Goal: Task Accomplishment & Management: Manage account settings

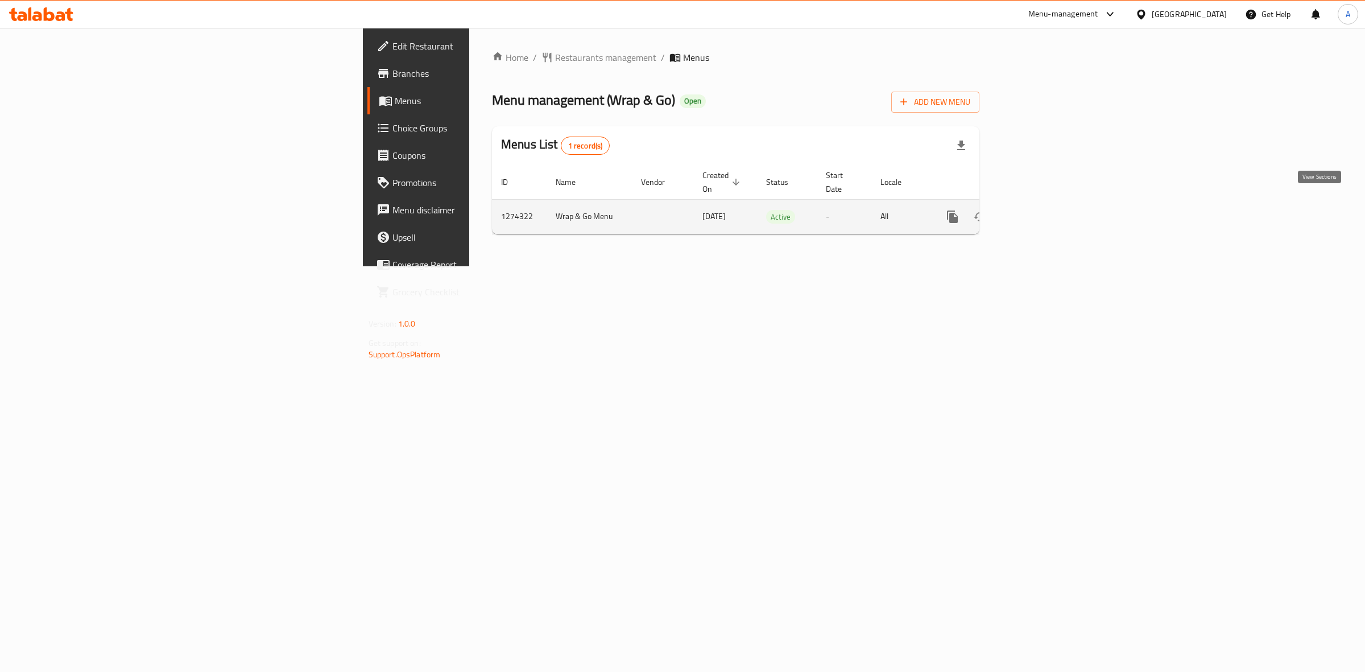
click at [1040, 212] on icon "enhanced table" at bounding box center [1034, 217] width 10 height 10
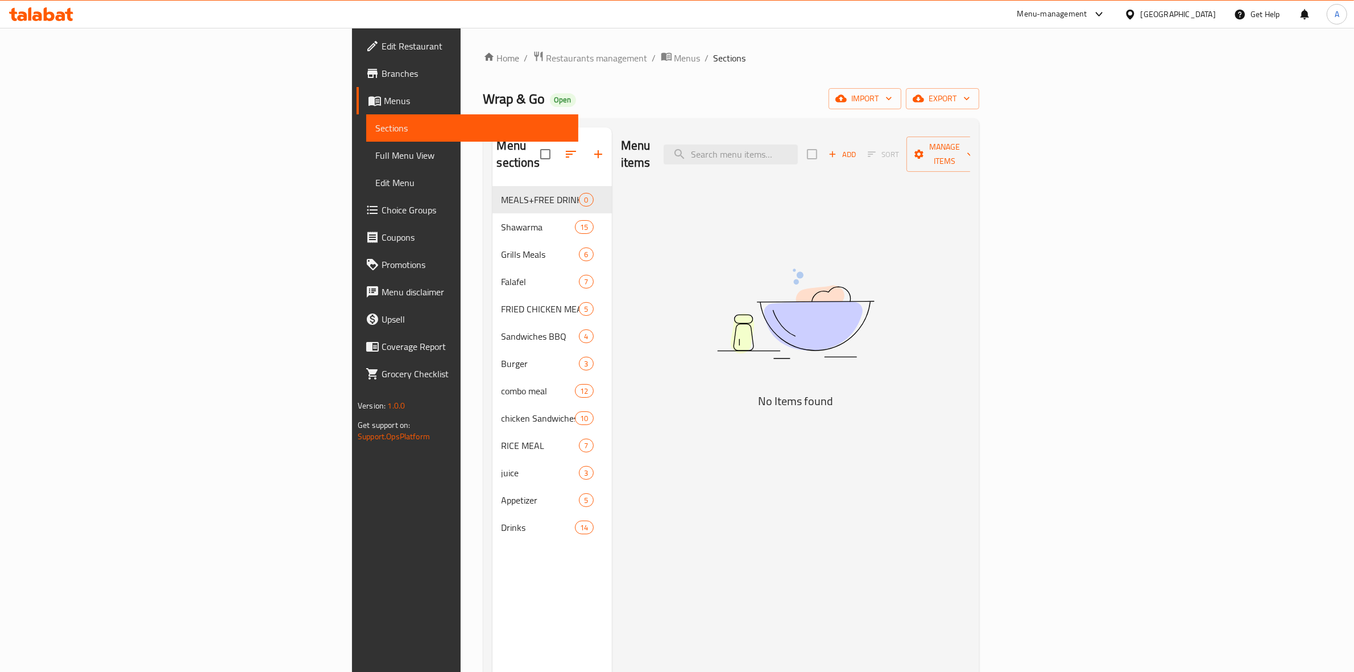
click at [382, 209] on span "Choice Groups" at bounding box center [476, 210] width 188 height 14
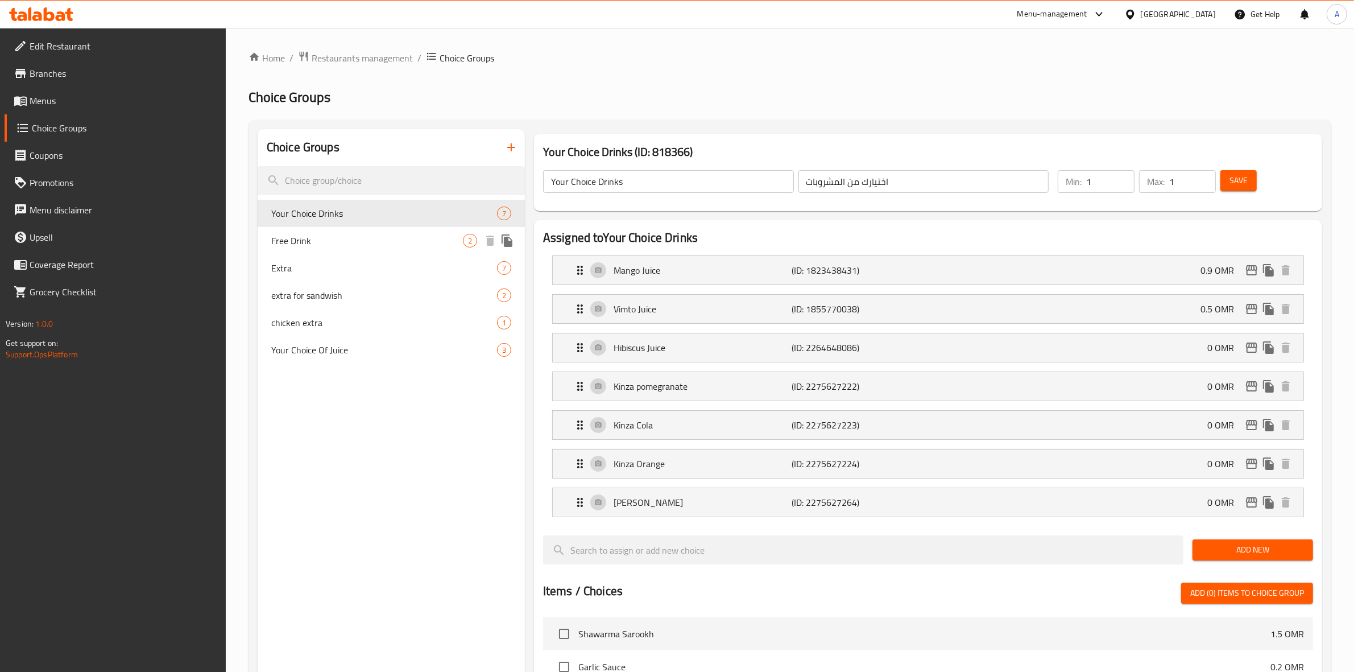
click at [350, 242] on span "Free Drink" at bounding box center [367, 241] width 192 height 14
type input "Free Drink"
type input "مشروب مجاني"
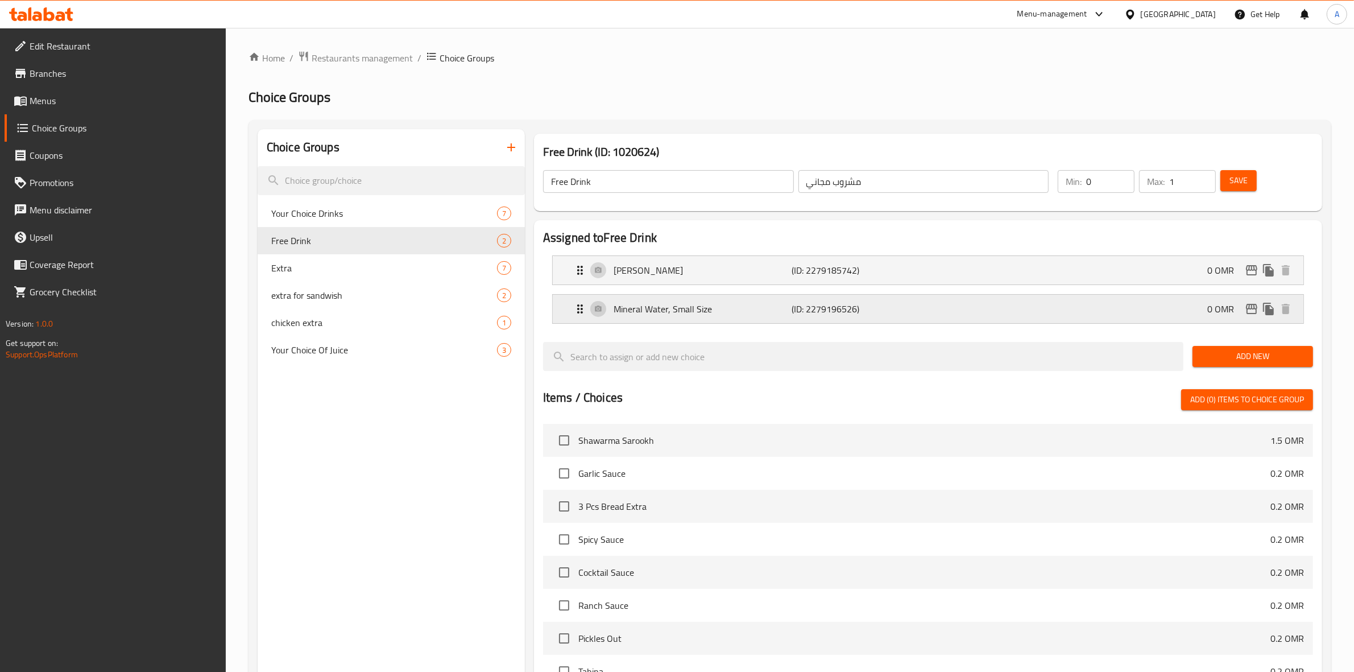
click at [936, 305] on div "Mineral Water, Small Size (ID: 2279196526) 0 OMR" at bounding box center [931, 309] width 717 height 28
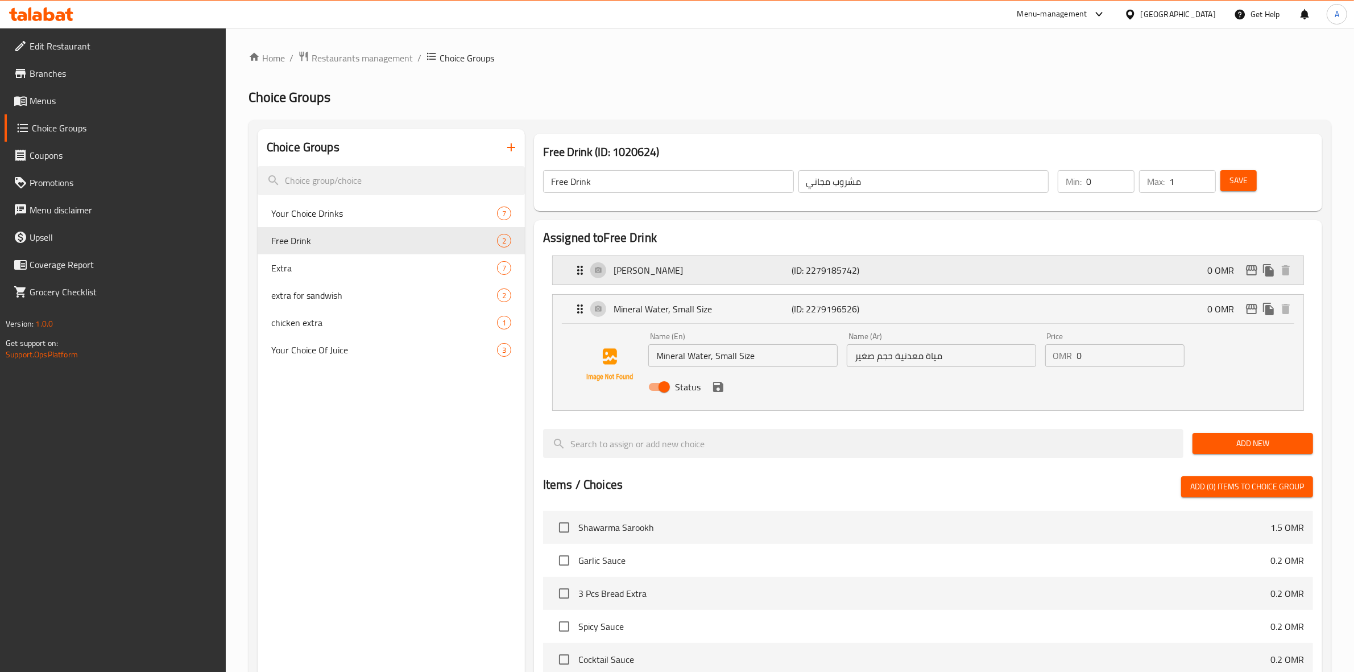
click at [902, 276] on p "(ID: 2279185742)" at bounding box center [851, 270] width 119 height 14
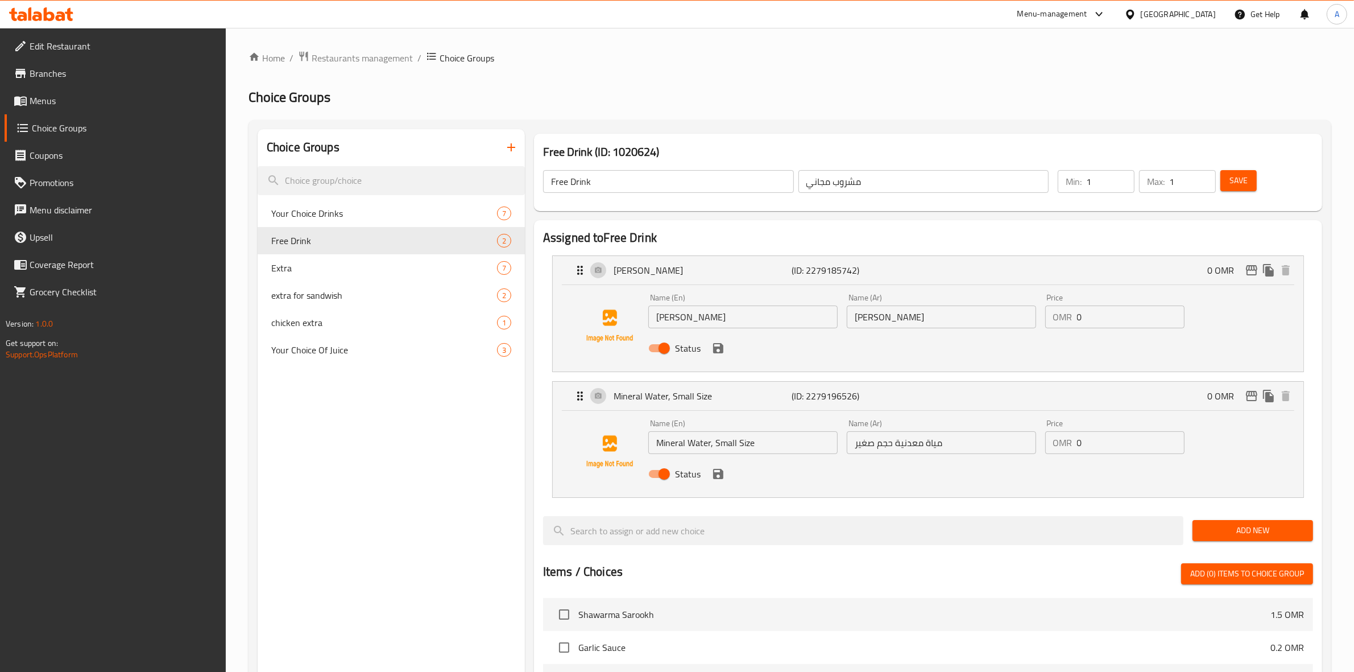
type input "1"
click at [1126, 177] on input "1" at bounding box center [1110, 181] width 48 height 23
click at [1243, 182] on span "Save" at bounding box center [1239, 180] width 18 height 14
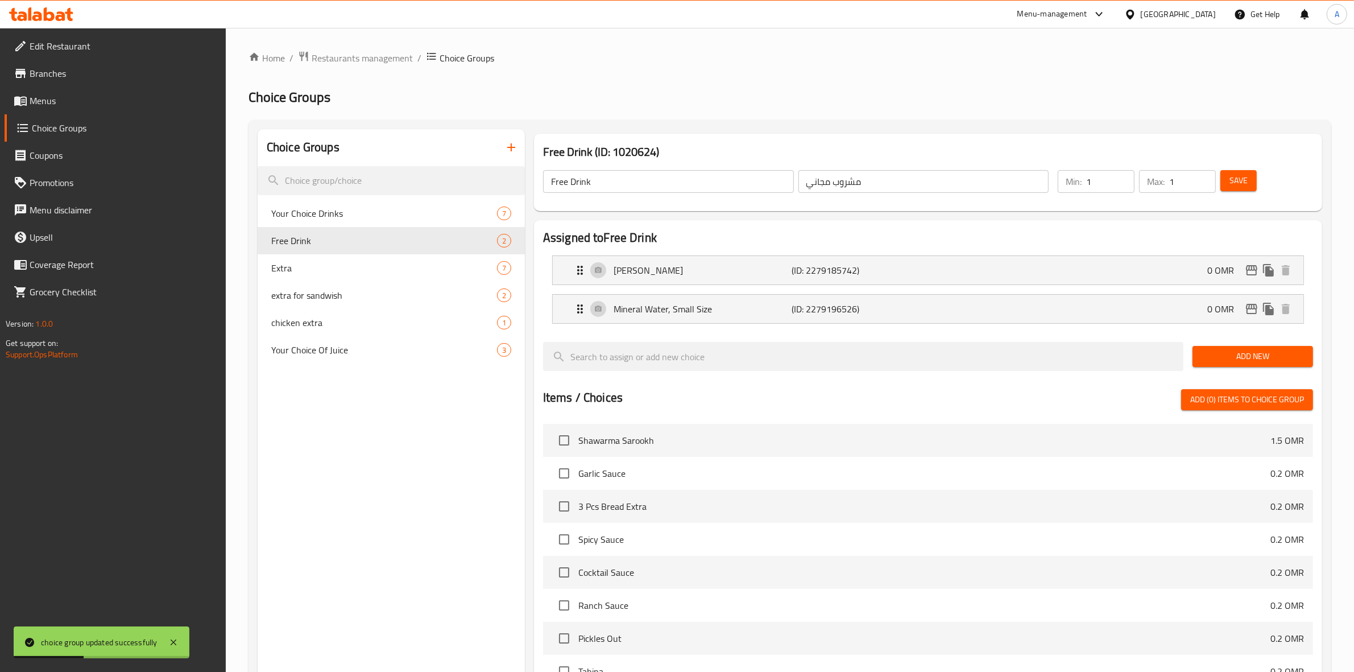
click at [920, 46] on div "Home / Restaurants management / Choice Groups Choice Groups Choice Groups Your …" at bounding box center [790, 488] width 1128 height 920
click at [896, 279] on div "Kinza Lemon (ID: 2279185742) 0 OMR" at bounding box center [931, 270] width 717 height 28
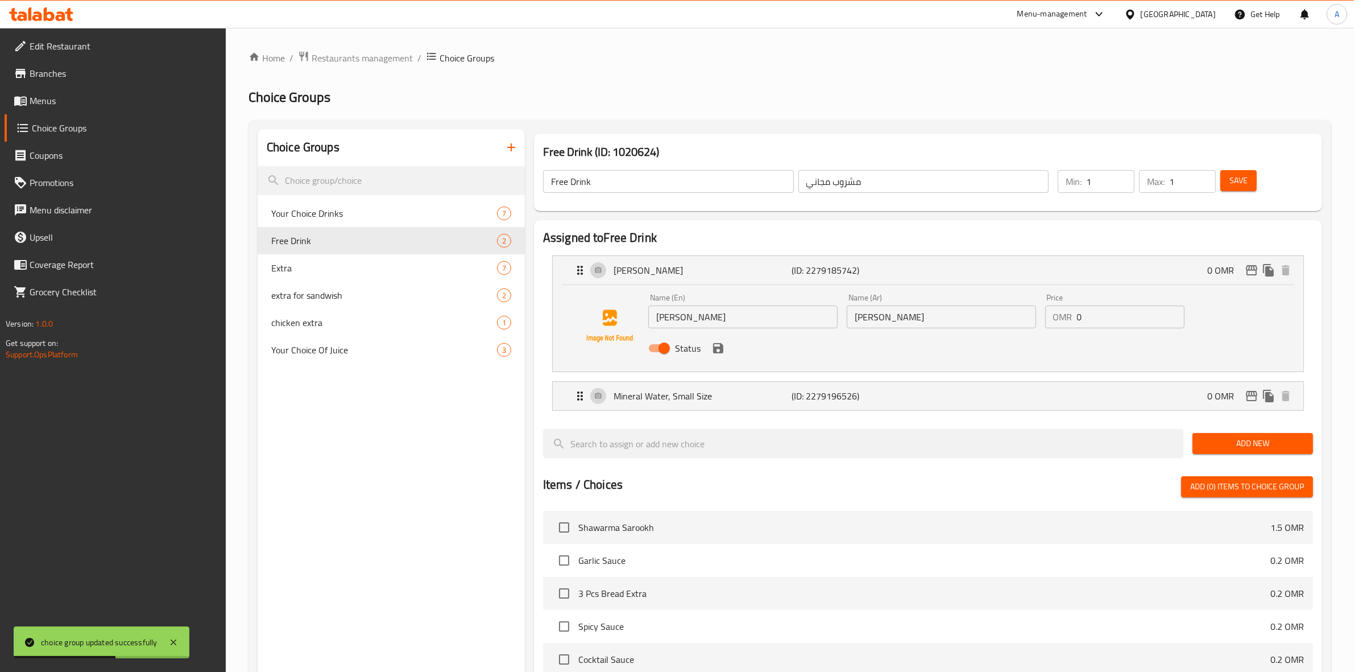
click at [855, 411] on div "Mineral Water, Small Size (ID: 2279196526) 0 OMR Name (En) Mineral Water, Small…" at bounding box center [928, 396] width 752 height 30
click at [854, 394] on p "(ID: 2279196526)" at bounding box center [851, 396] width 119 height 14
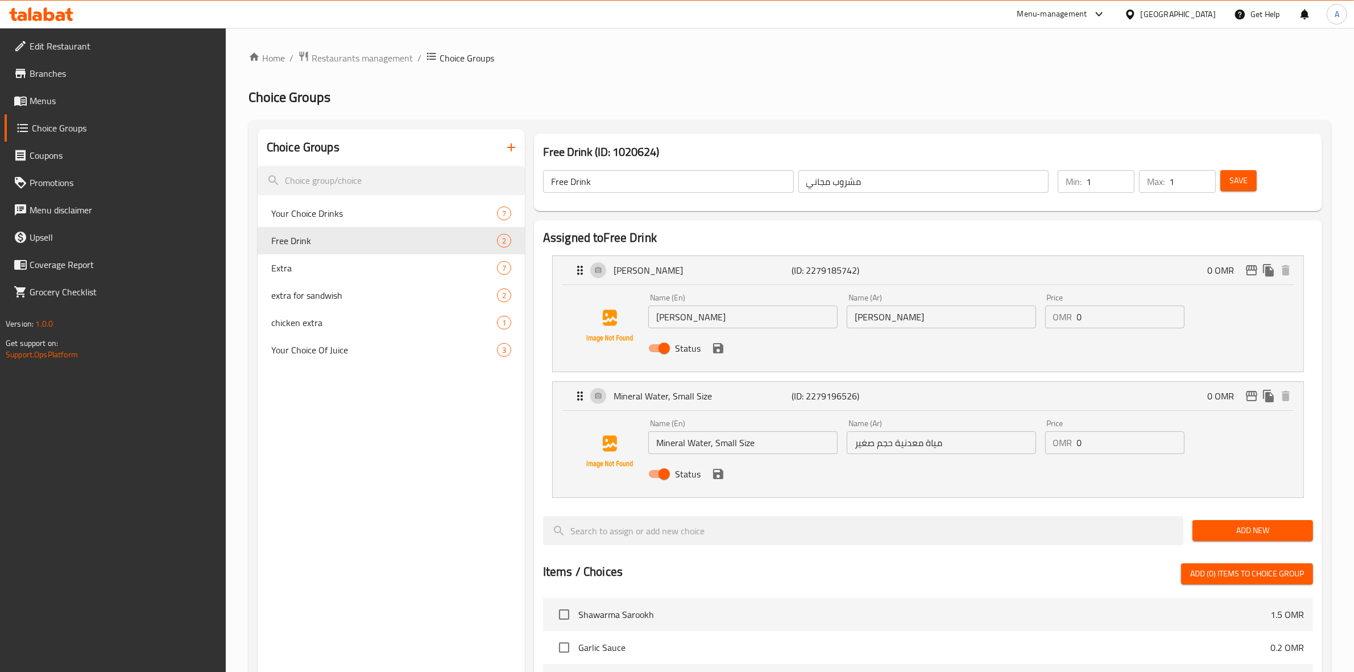
click at [1256, 171] on button "Save" at bounding box center [1239, 180] width 36 height 21
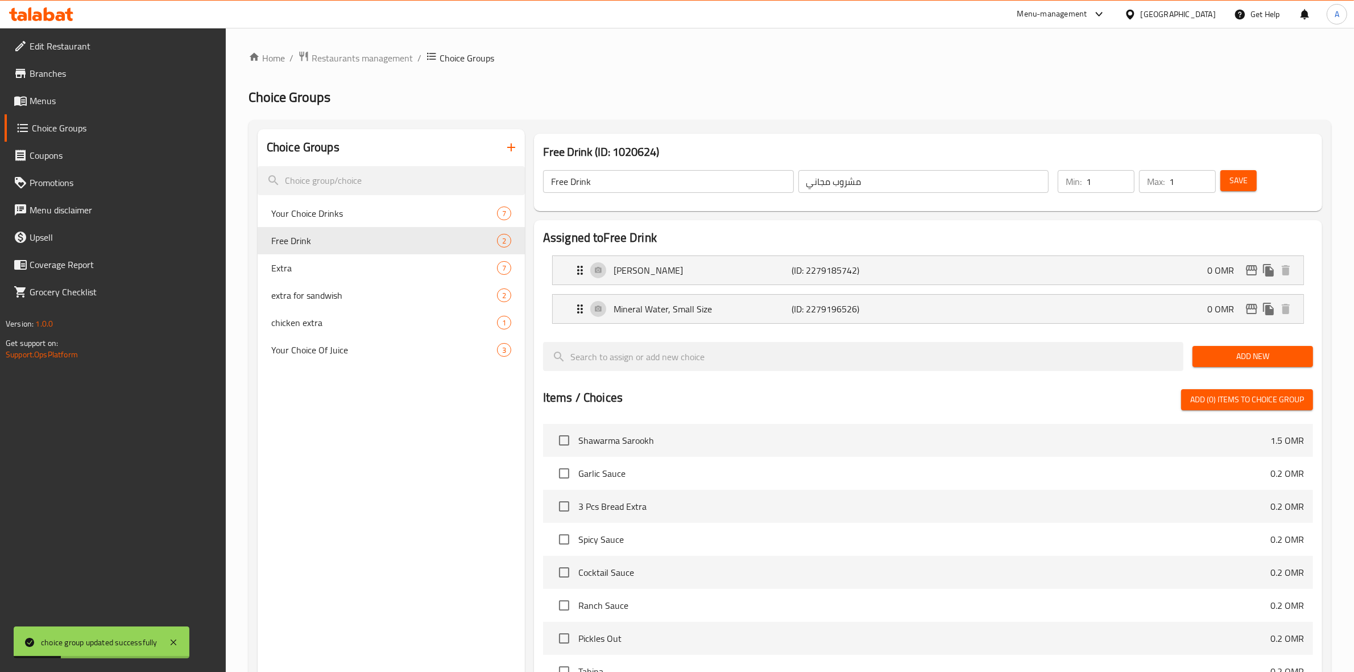
click at [63, 15] on icon at bounding box center [61, 16] width 10 height 10
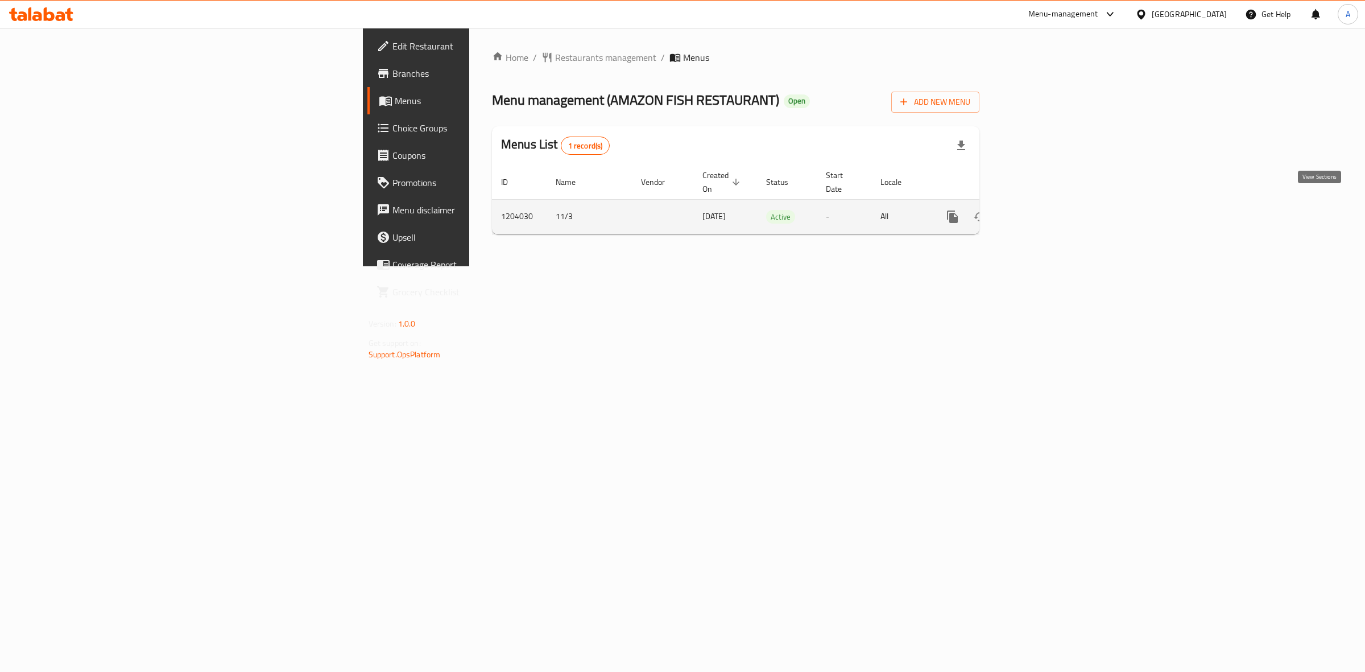
click at [1041, 210] on icon "enhanced table" at bounding box center [1035, 217] width 14 height 14
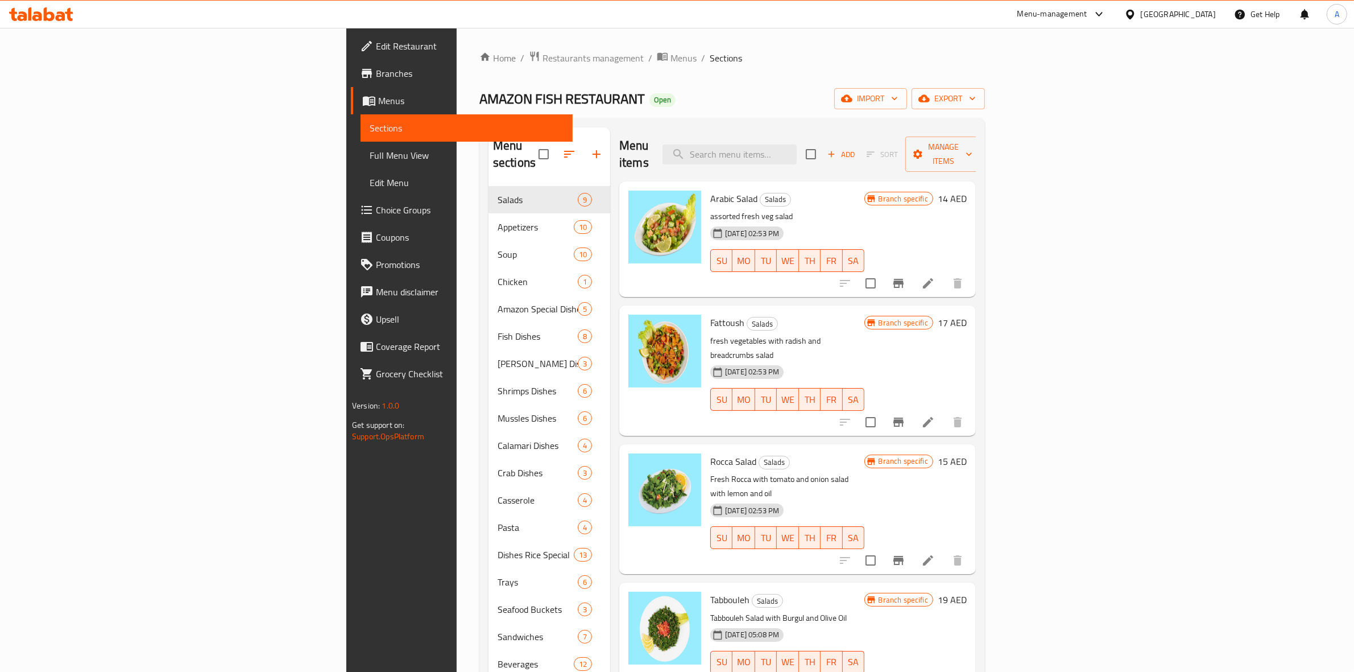
drag, startPoint x: 716, startPoint y: 52, endPoint x: 903, endPoint y: 184, distance: 229.0
click at [717, 52] on ol "Home / Restaurants management / Menus / Sections" at bounding box center [732, 58] width 506 height 15
click at [797, 154] on input "search" at bounding box center [730, 154] width 134 height 20
paste input "Sayadiyah Rice With Mixture Special Sauce"
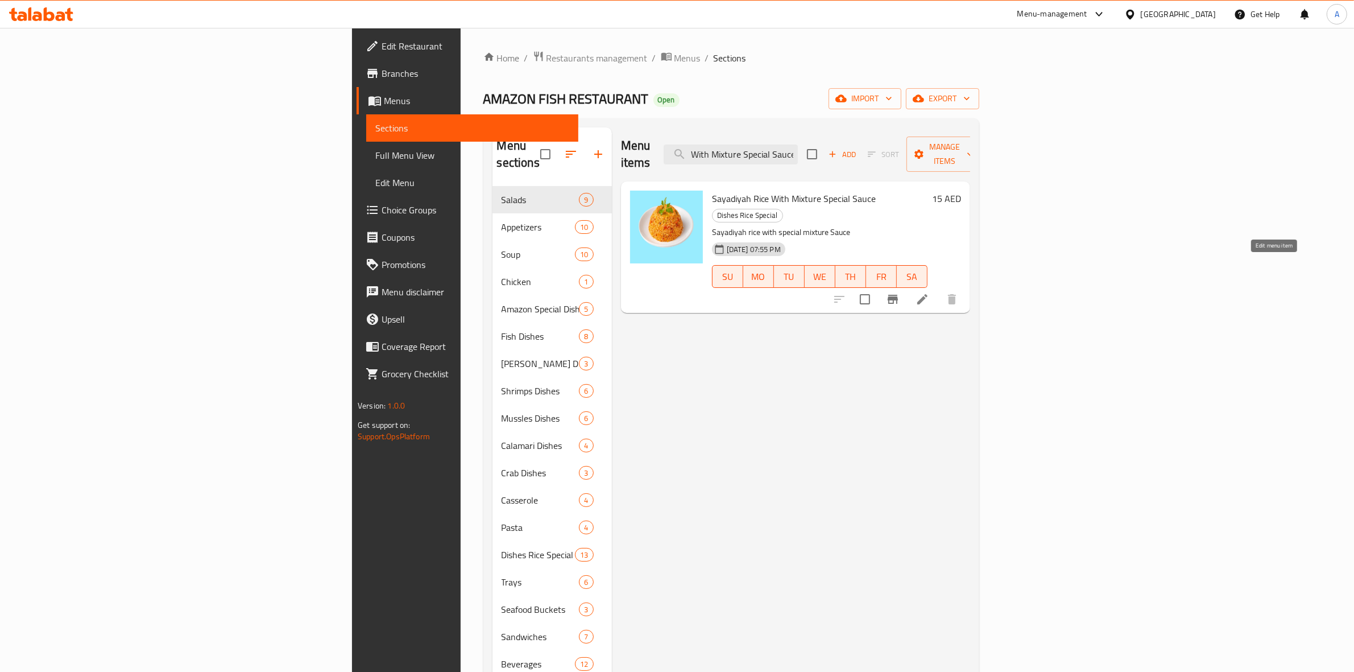
type input "Sayadiyah Rice With Mixture Special Sauce"
click at [929, 292] on icon at bounding box center [923, 299] width 14 height 14
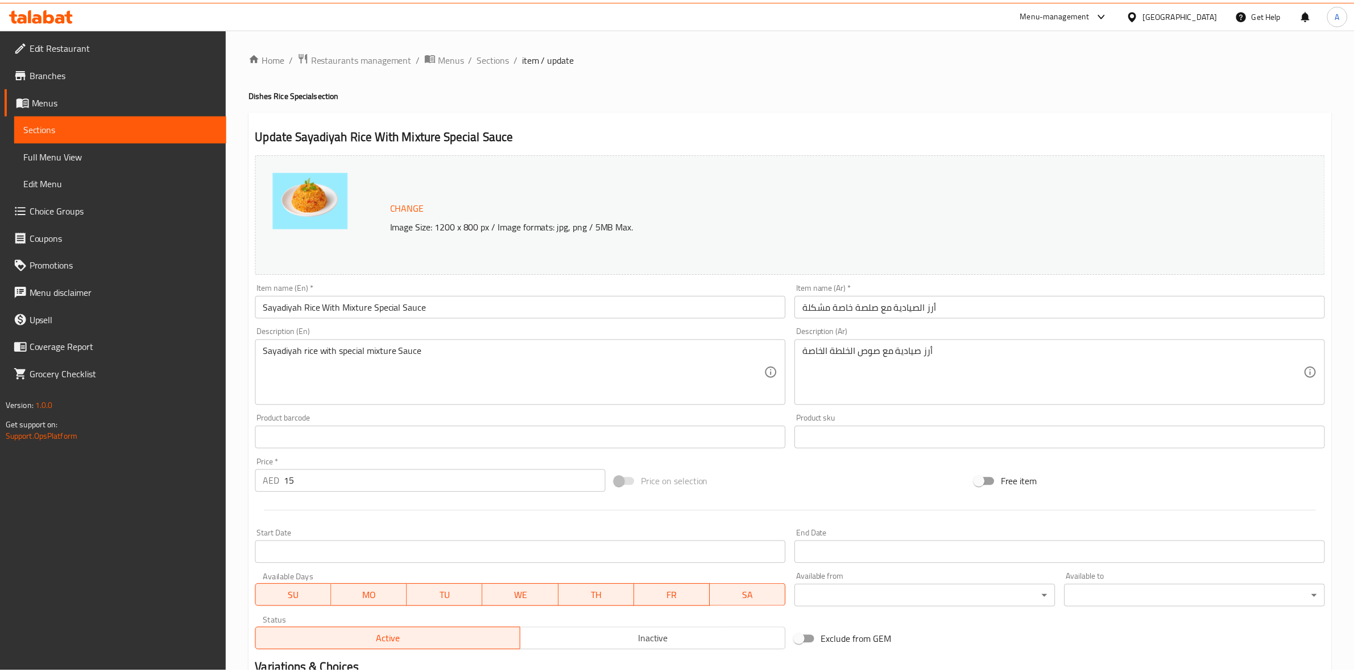
scroll to position [147, 0]
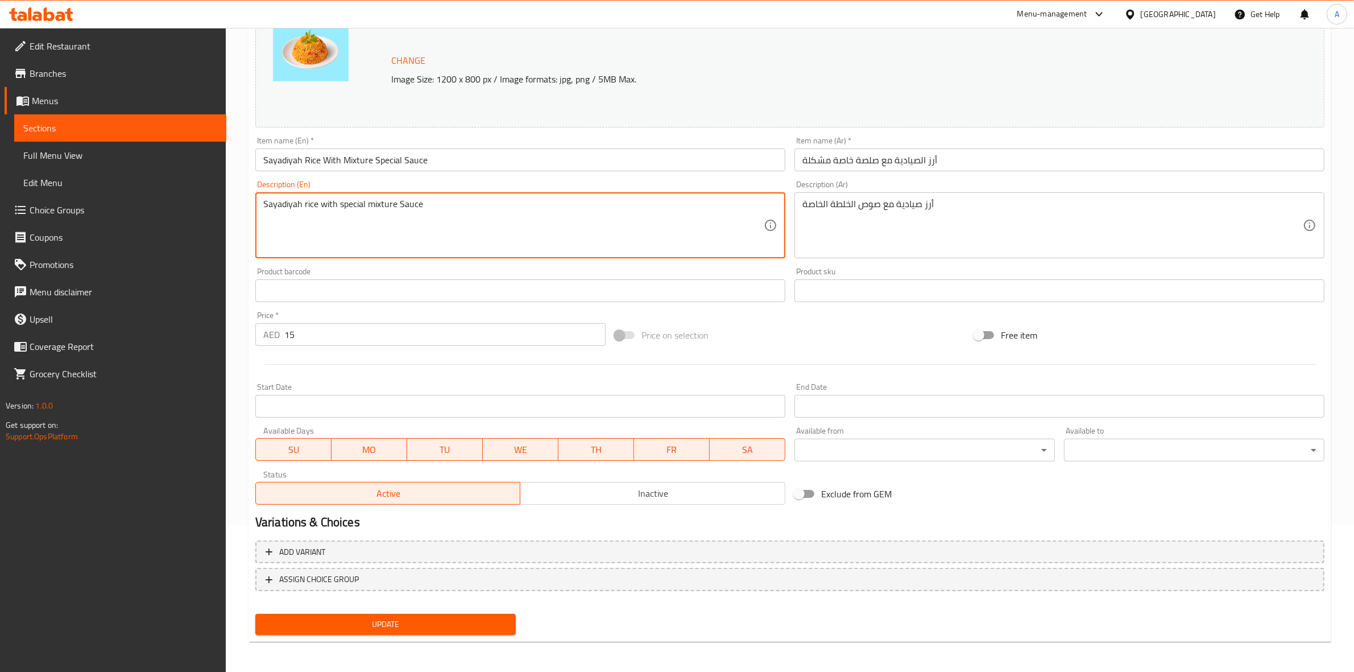
drag, startPoint x: 439, startPoint y: 208, endPoint x: 66, endPoint y: 192, distance: 372.9
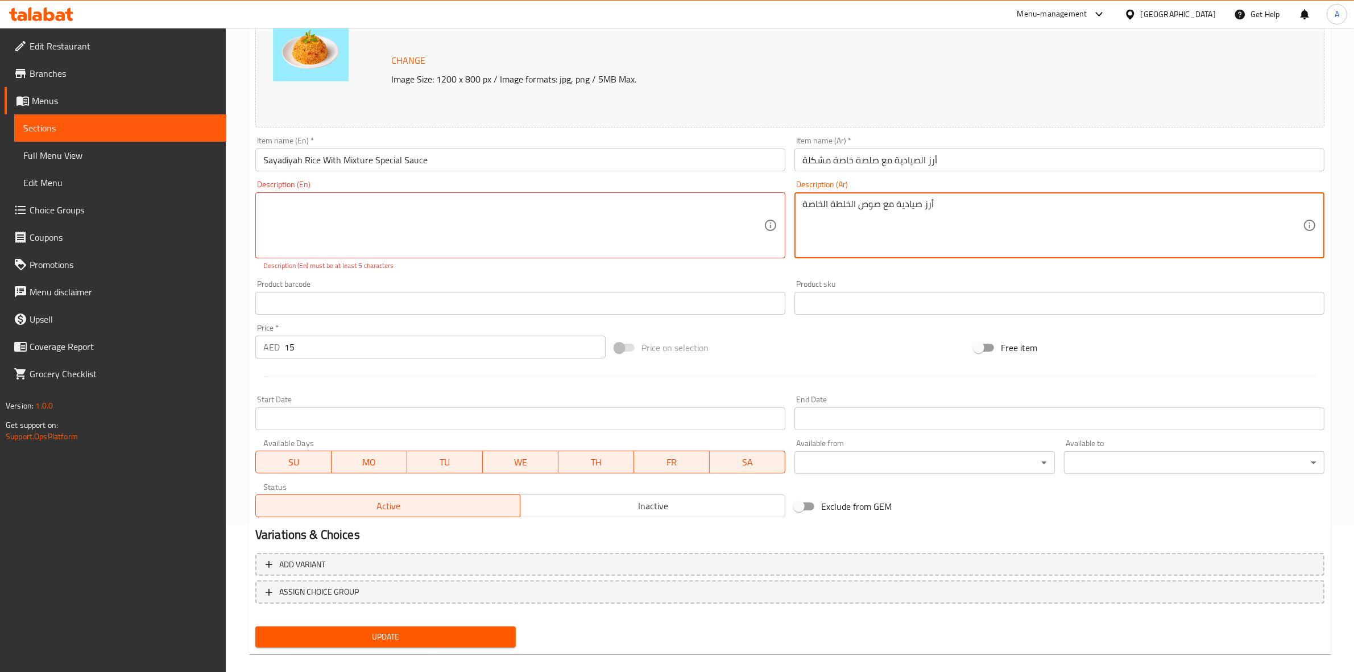
drag, startPoint x: 962, startPoint y: 208, endPoint x: 651, endPoint y: 197, distance: 311.3
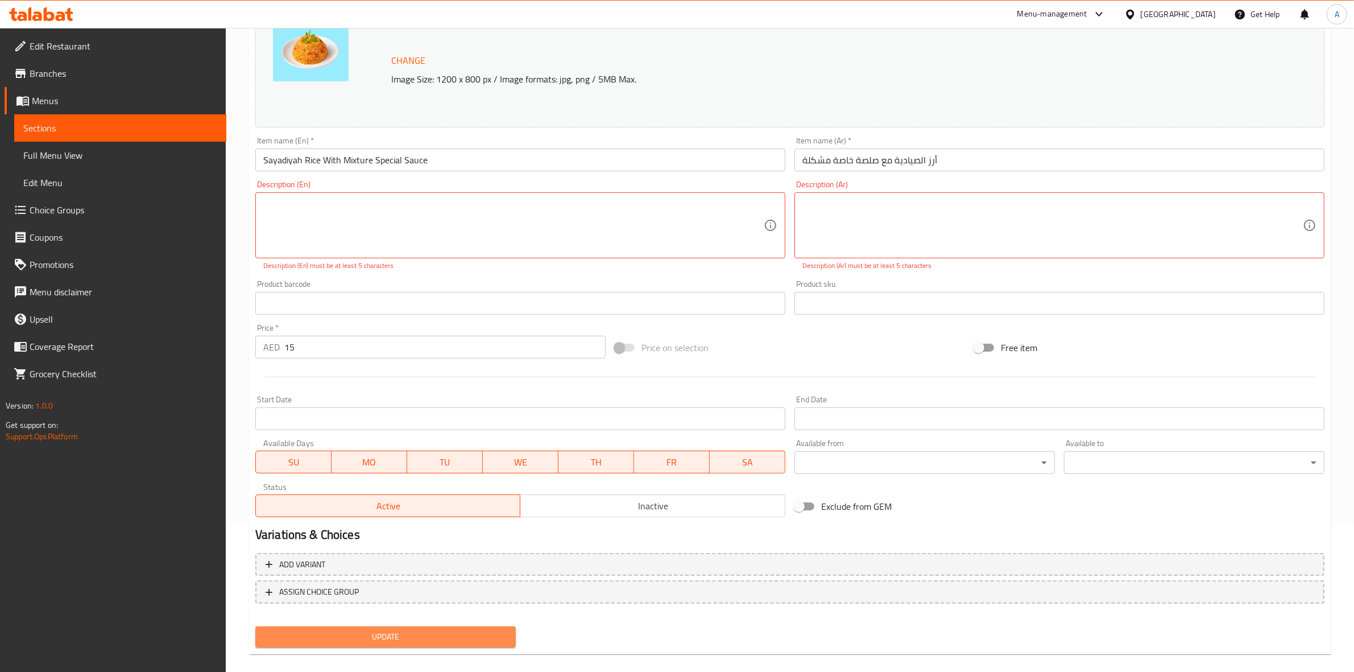
click at [373, 630] on span "Update" at bounding box center [385, 637] width 242 height 14
drag, startPoint x: 311, startPoint y: 249, endPoint x: 231, endPoint y: 189, distance: 99.9
click at [231, 189] on div "Home / Restaurants management / Menus / Sections / item / update Dishes Rice Sp…" at bounding box center [790, 283] width 1128 height 805
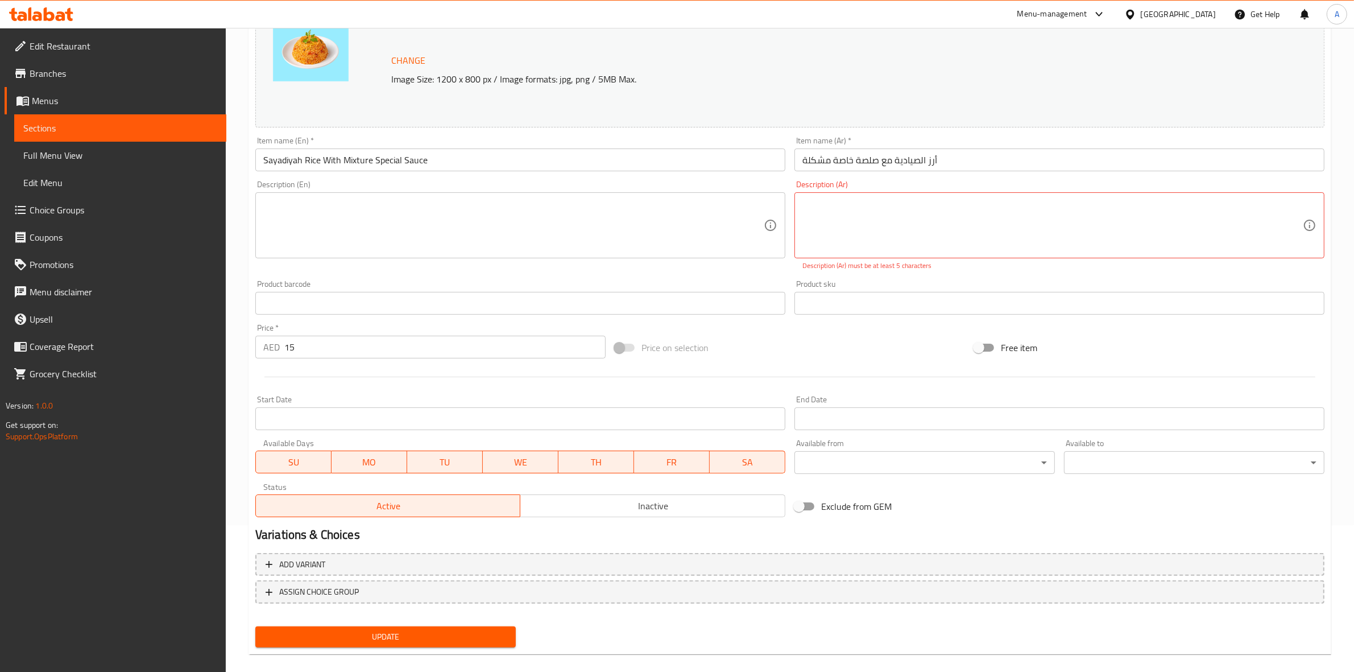
click at [550, 282] on div "Product barcode Product barcode" at bounding box center [520, 297] width 530 height 35
drag, startPoint x: 847, startPoint y: 246, endPoint x: 758, endPoint y: 162, distance: 122.3
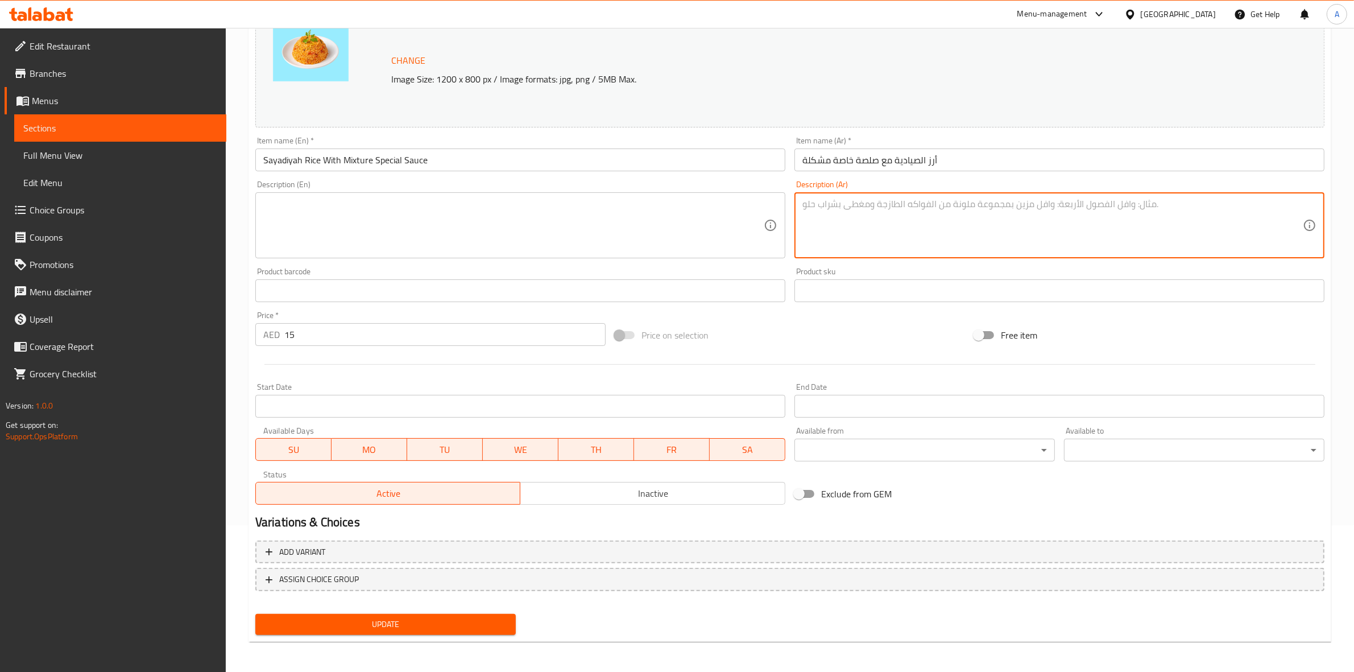
click at [791, 269] on div "Product sku Product sku" at bounding box center [1059, 285] width 539 height 44
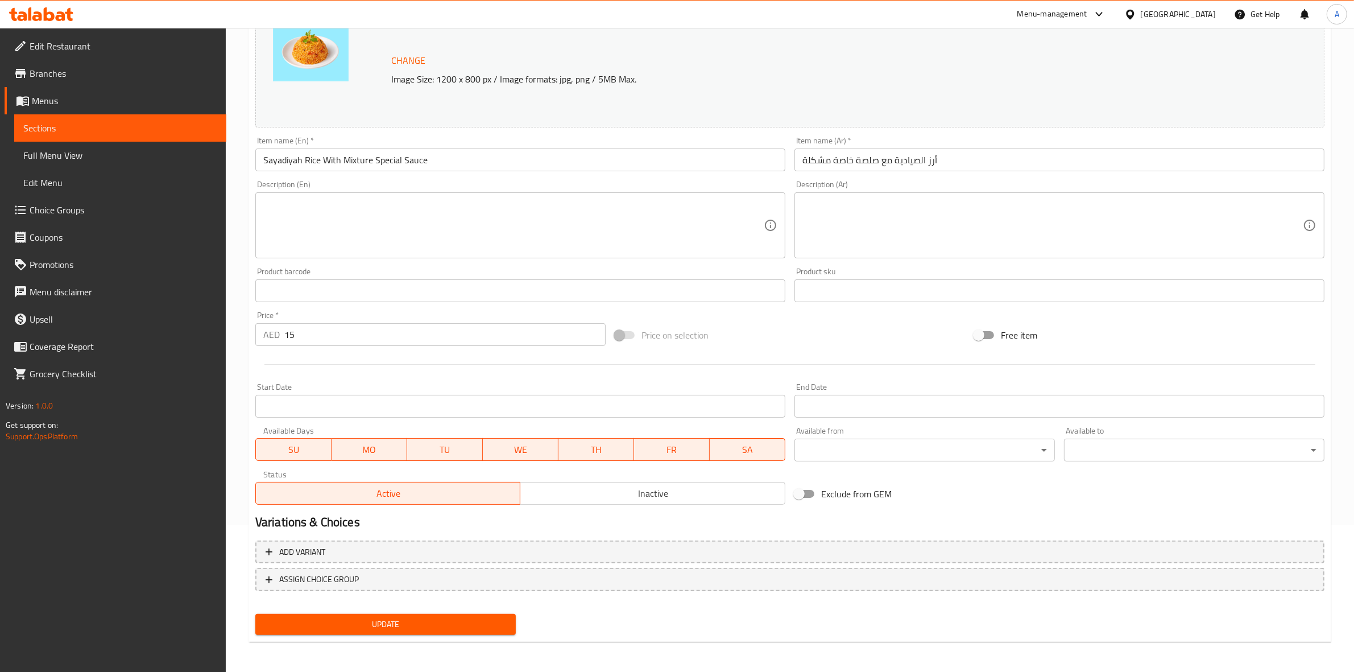
click at [402, 617] on span "Update" at bounding box center [385, 624] width 242 height 14
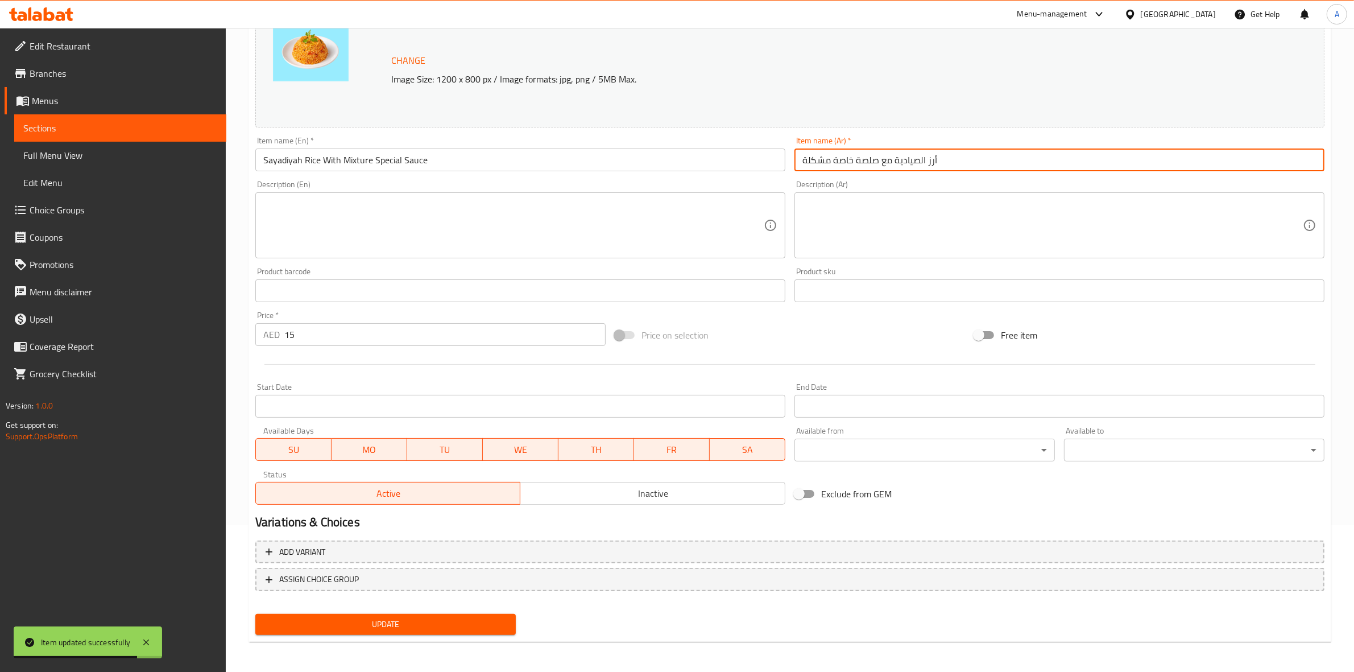
click at [1004, 161] on input "أرز الصيادية مع صلصة خاصة مشكلة" at bounding box center [1060, 159] width 530 height 23
click at [794, 350] on div at bounding box center [790, 364] width 1078 height 28
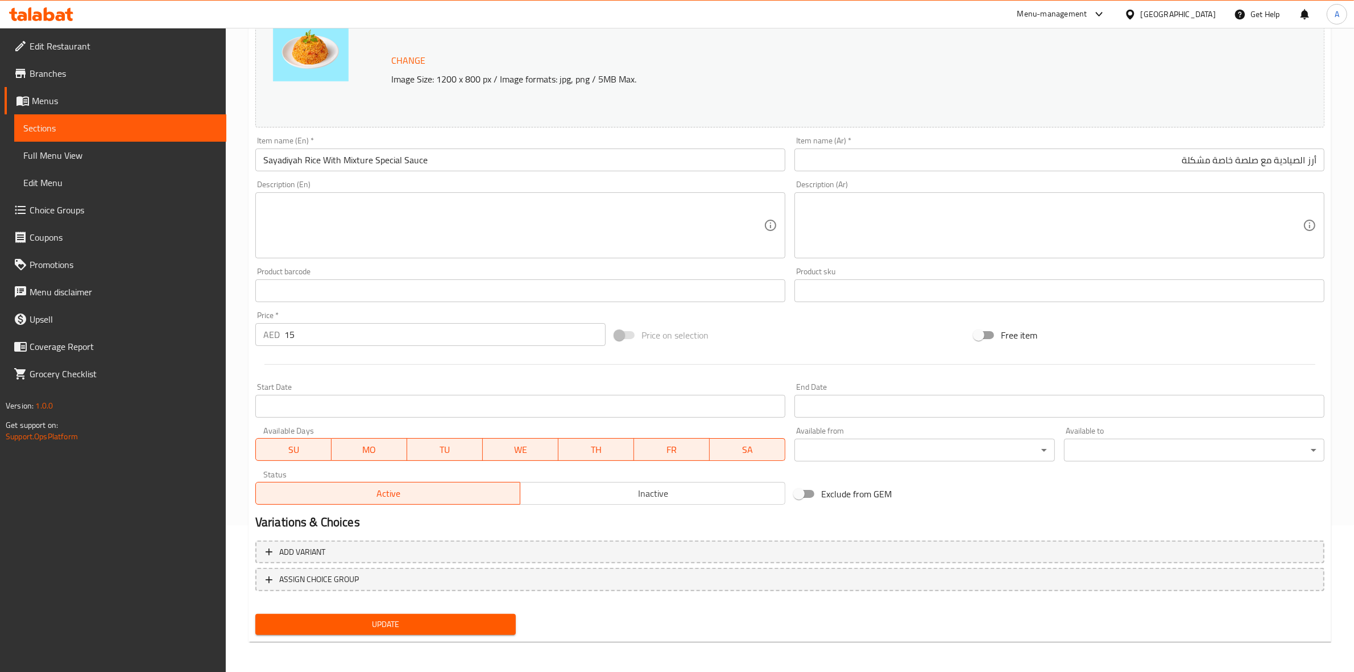
click at [396, 625] on span "Update" at bounding box center [385, 624] width 242 height 14
